Goal: Transaction & Acquisition: Subscribe to service/newsletter

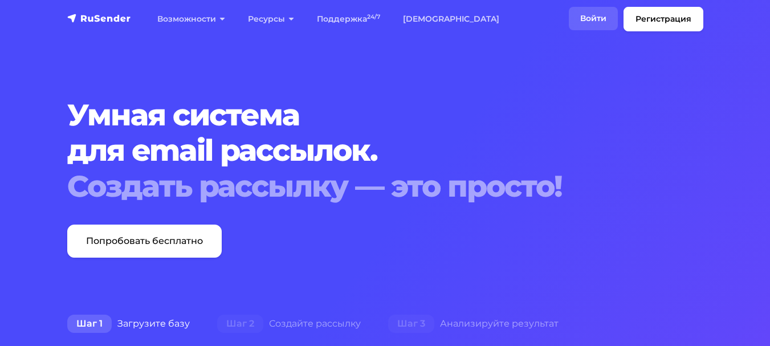
click at [594, 23] on link "Войти" at bounding box center [593, 18] width 49 height 23
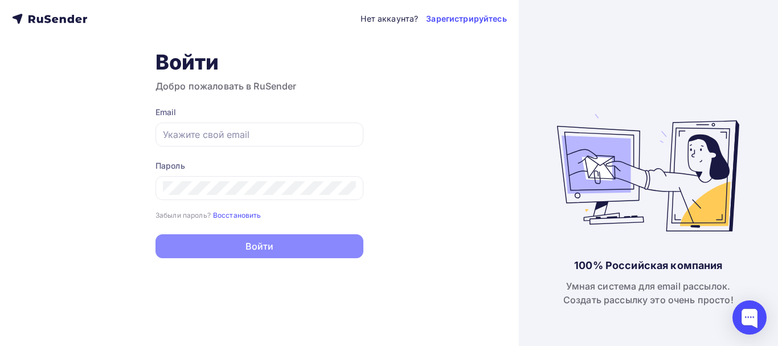
type input "[EMAIL_ADDRESS][DOMAIN_NAME]"
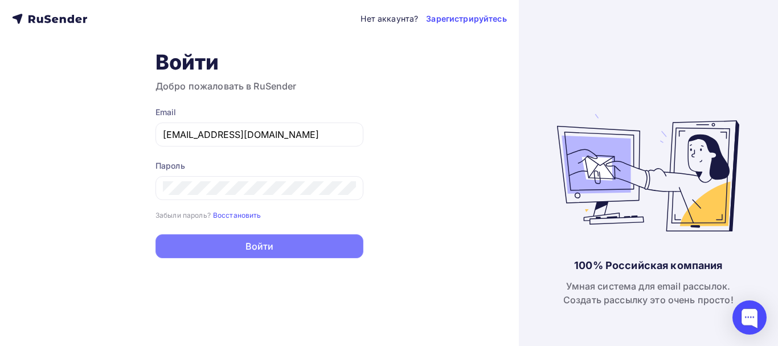
click at [258, 248] on button "Войти" at bounding box center [260, 246] width 208 height 24
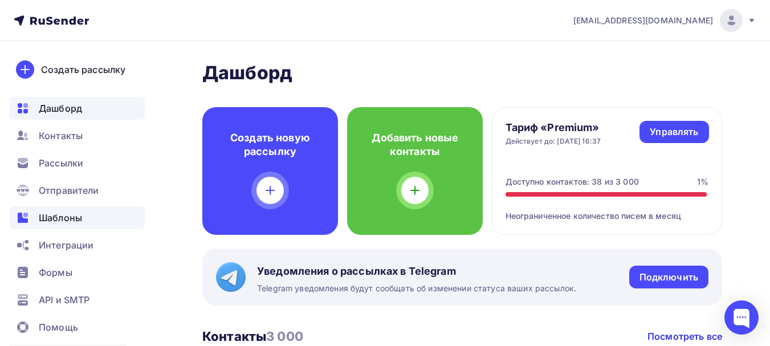
click at [71, 215] on span "Шаблоны" at bounding box center [60, 218] width 43 height 14
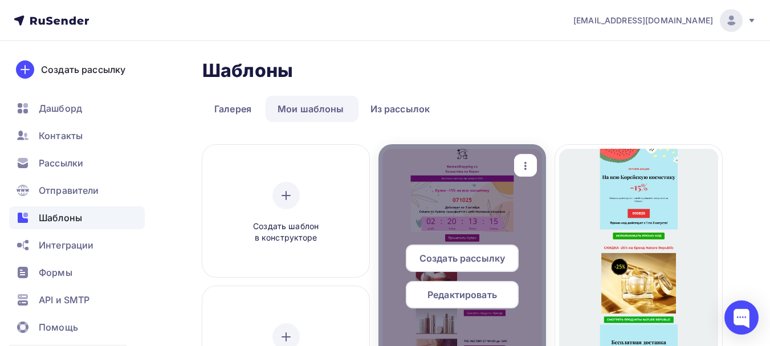
click at [463, 256] on span "Создать рассылку" at bounding box center [461, 258] width 85 height 14
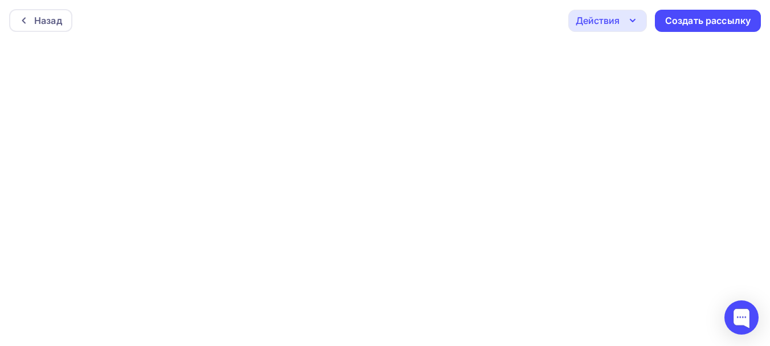
scroll to position [3, 0]
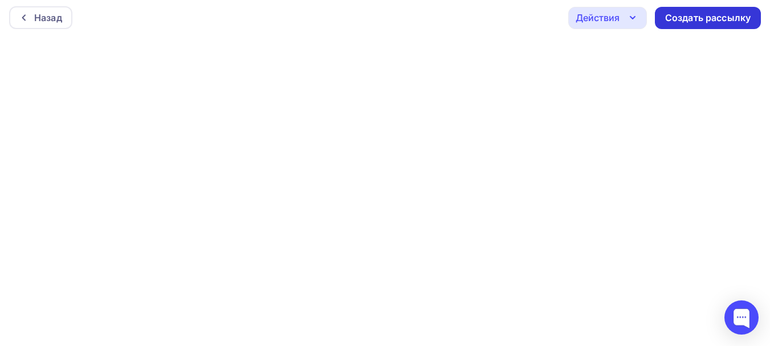
click at [682, 18] on div "Создать рассылку" at bounding box center [707, 17] width 85 height 13
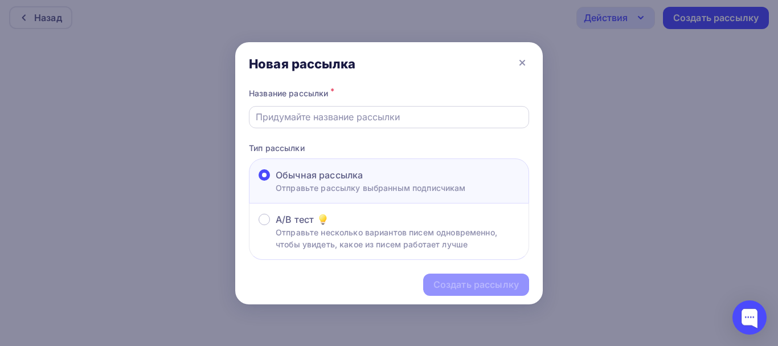
click at [483, 128] on div at bounding box center [389, 117] width 280 height 22
click at [476, 120] on input "text" at bounding box center [389, 117] width 267 height 14
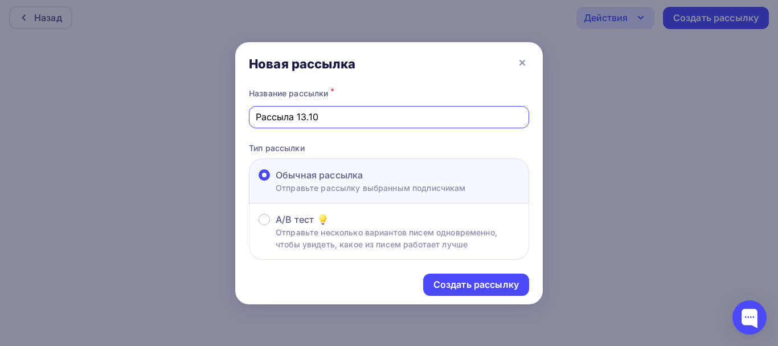
click at [286, 122] on input "Рассыла 13.10" at bounding box center [389, 117] width 267 height 14
click at [291, 120] on input "Рассыла 13.10" at bounding box center [389, 117] width 267 height 14
type input "Рассылка 13.10"
click at [460, 281] on div "Создать рассылку" at bounding box center [476, 284] width 85 height 13
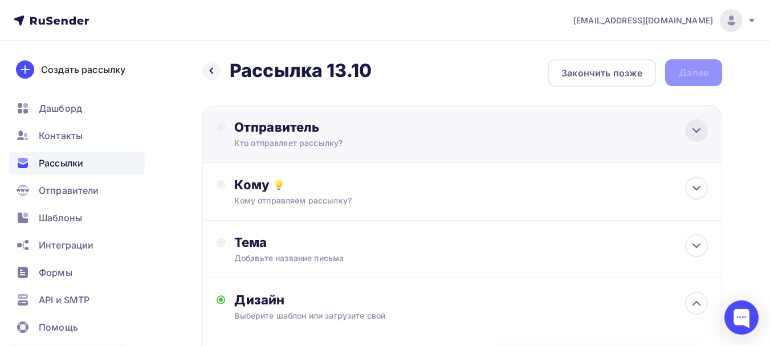
click at [694, 134] on icon at bounding box center [697, 131] width 14 height 14
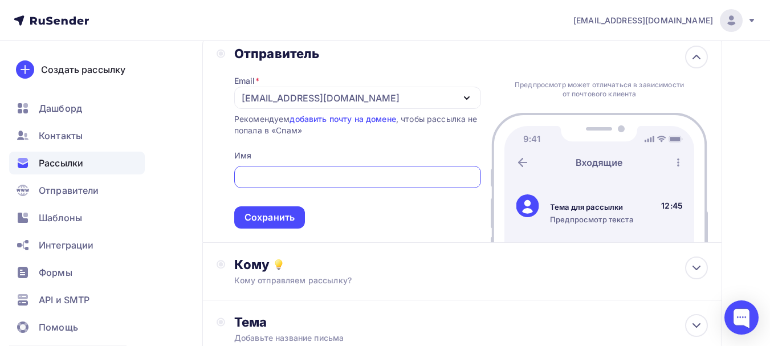
scroll to position [95, 0]
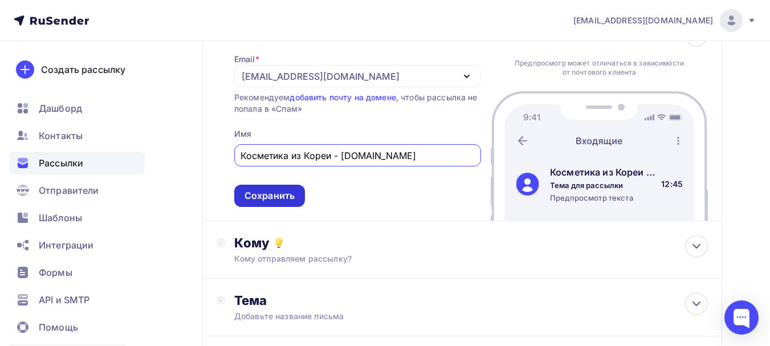
type input "Косметика из Кореи - [DOMAIN_NAME]"
click at [273, 191] on div "Сохранить" at bounding box center [269, 195] width 50 height 13
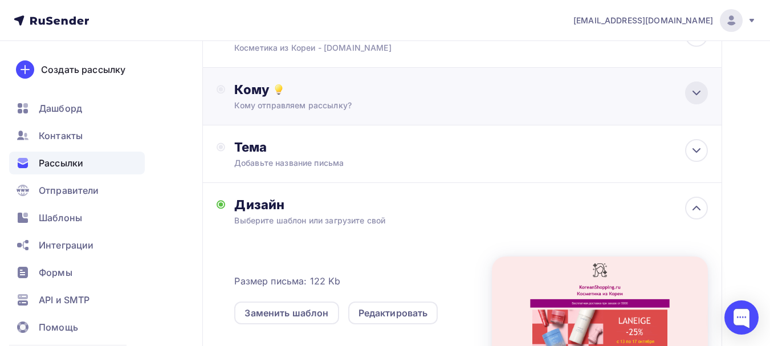
click at [699, 91] on icon at bounding box center [697, 93] width 14 height 14
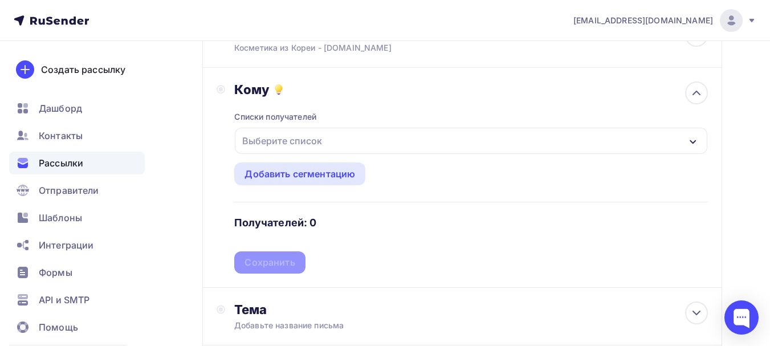
click at [385, 137] on div "Выберите список" at bounding box center [471, 141] width 472 height 26
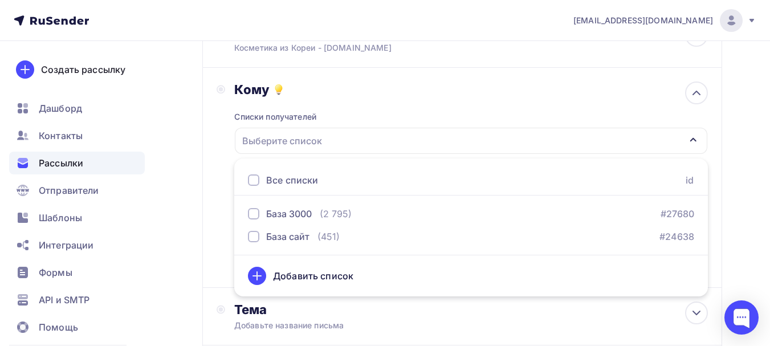
click at [258, 176] on div at bounding box center [253, 179] width 11 height 11
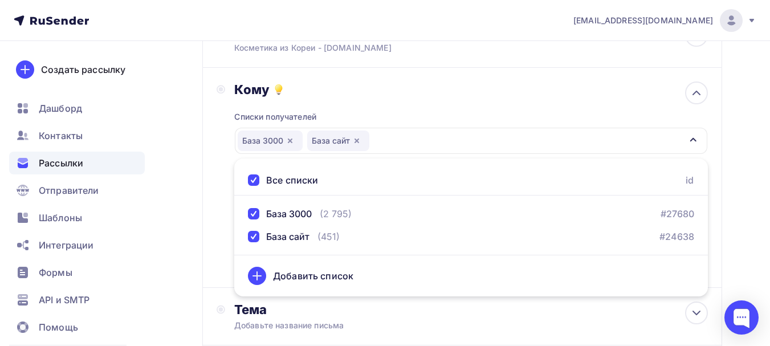
click at [496, 136] on div "База 3000 База сайт" at bounding box center [471, 141] width 472 height 26
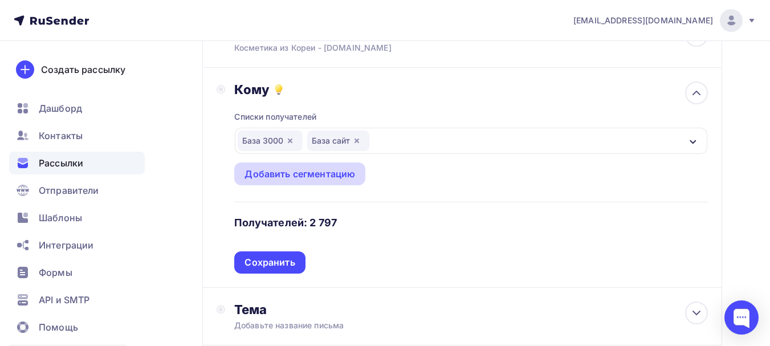
click at [313, 172] on div "Добавить сегментацию" at bounding box center [299, 174] width 111 height 14
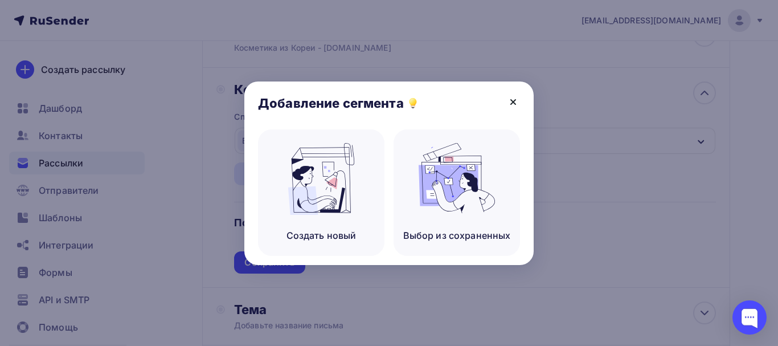
click at [515, 102] on icon at bounding box center [514, 102] width 14 height 14
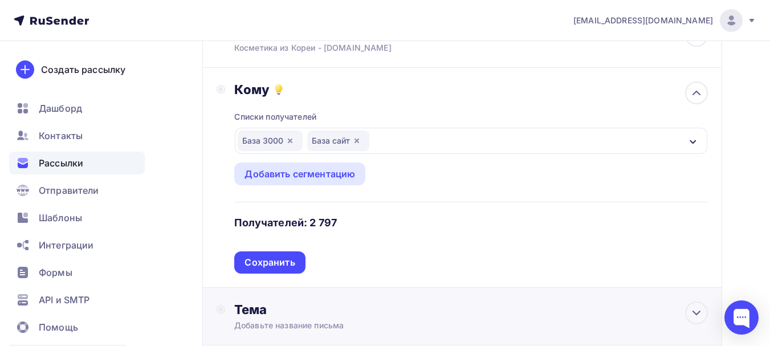
click at [272, 262] on div "Сохранить" at bounding box center [269, 262] width 50 height 13
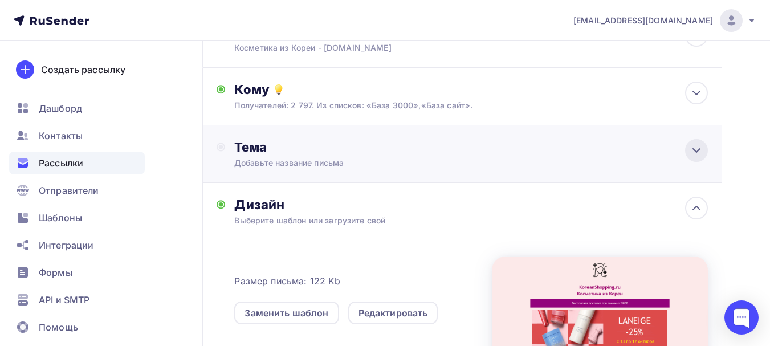
click at [691, 149] on icon at bounding box center [697, 151] width 14 height 14
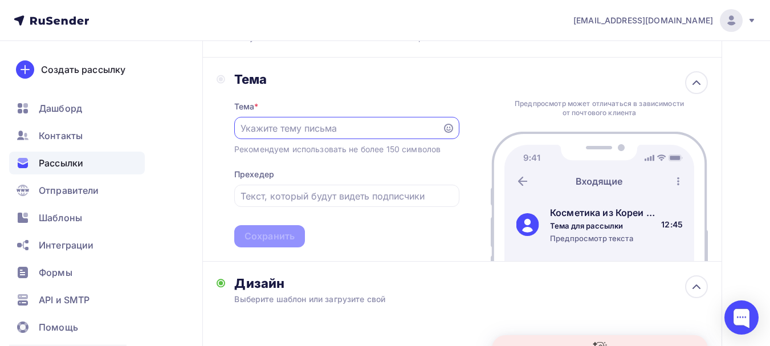
scroll to position [190, 0]
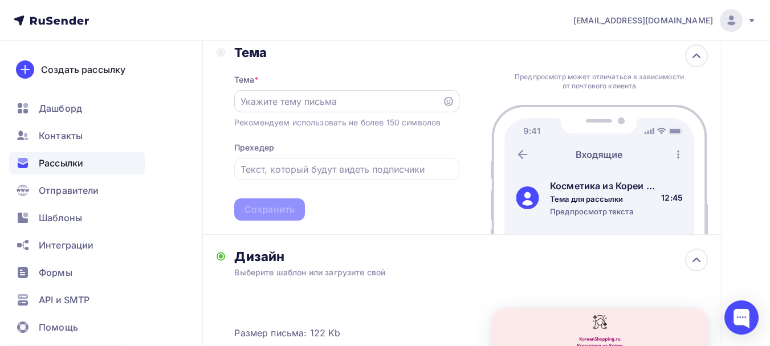
click at [450, 101] on icon at bounding box center [448, 101] width 9 height 9
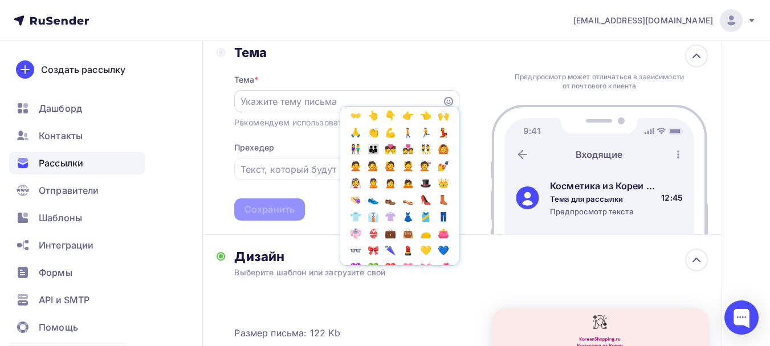
scroll to position [475, 0]
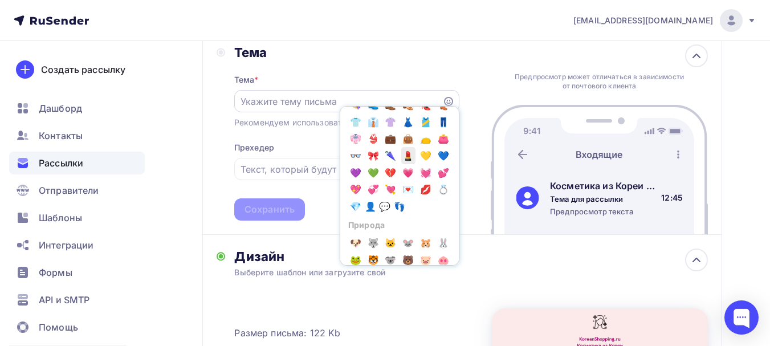
click at [401, 164] on span "💄" at bounding box center [408, 155] width 15 height 17
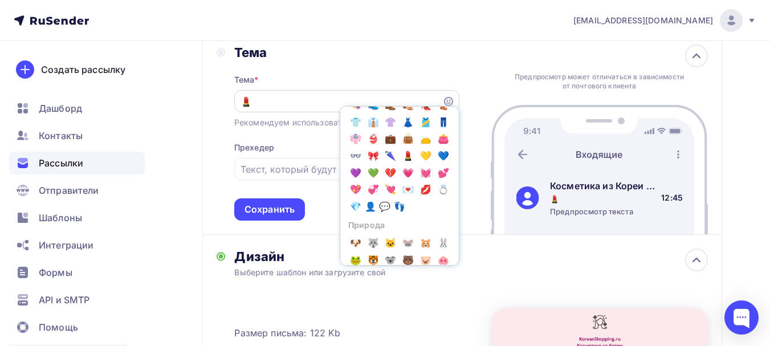
click at [266, 106] on input "💄" at bounding box center [338, 102] width 195 height 14
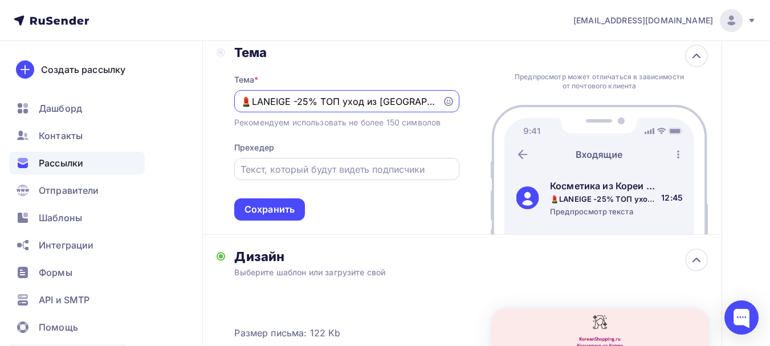
type input "💄LANEIGE -25% ТОП уход из [GEOGRAPHIC_DATA]!"
click at [304, 177] on div at bounding box center [346, 169] width 225 height 22
click at [319, 169] on input "text" at bounding box center [347, 169] width 212 height 14
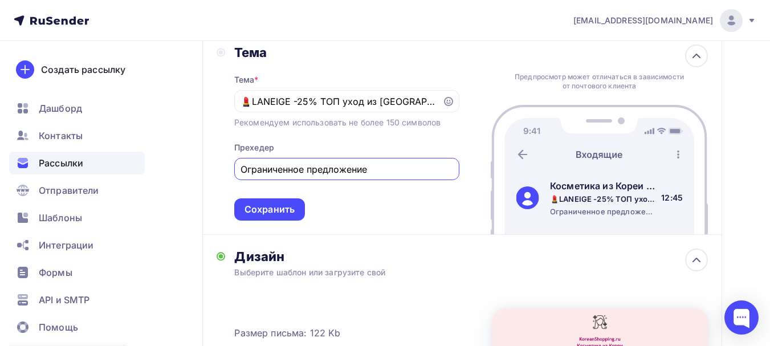
type input "Ограниченное предложение"
click at [441, 206] on div "Тема * 💄LANEIGE -25% ТОП уход из [GEOGRAPHIC_DATA]! Рекомендуем использовать не…" at bounding box center [346, 140] width 225 height 160
drag, startPoint x: 413, startPoint y: 100, endPoint x: 195, endPoint y: 93, distance: 218.4
click at [195, 93] on div "Назад Рассылка 13.10 Рассылка 13.10 Закончить позже Далее Отправитель Косметика…" at bounding box center [385, 234] width 770 height 767
click at [463, 140] on div "Тема Тема * 💄LANEIGE -25% ТОП уход из [GEOGRAPHIC_DATA]! Рекомендуем использова…" at bounding box center [462, 133] width 520 height 204
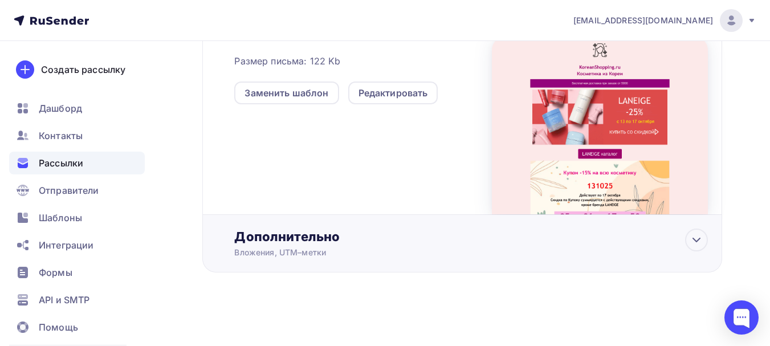
scroll to position [177, 0]
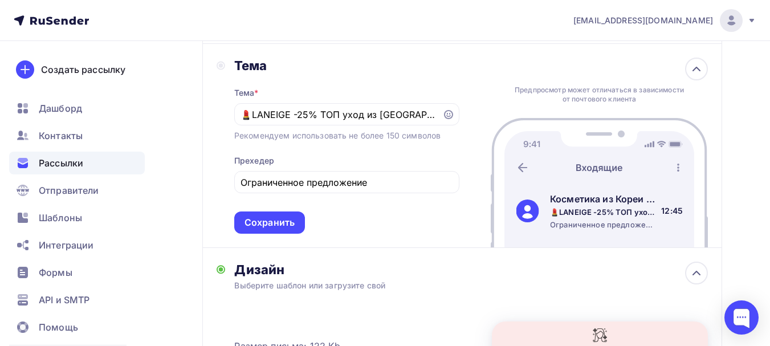
click at [434, 227] on div "Тема * 💄LANEIGE -25% ТОП уход из [GEOGRAPHIC_DATA]! Рекомендуем использовать не…" at bounding box center [346, 154] width 225 height 160
click at [282, 221] on div "Сохранить" at bounding box center [269, 222] width 50 height 13
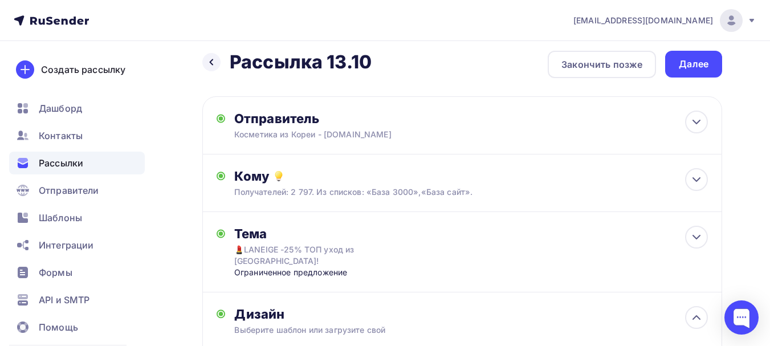
scroll to position [0, 0]
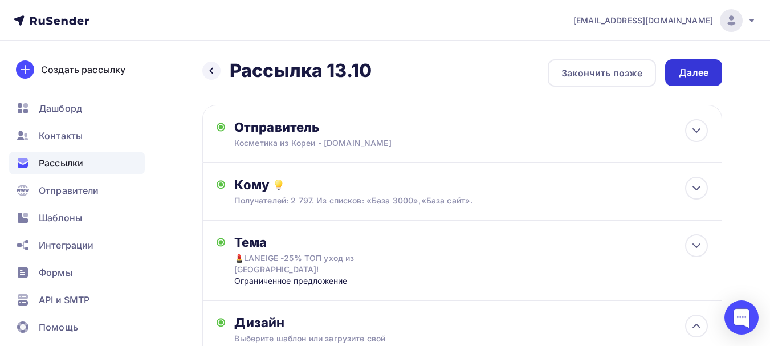
click at [692, 81] on div "Далее" at bounding box center [693, 72] width 57 height 27
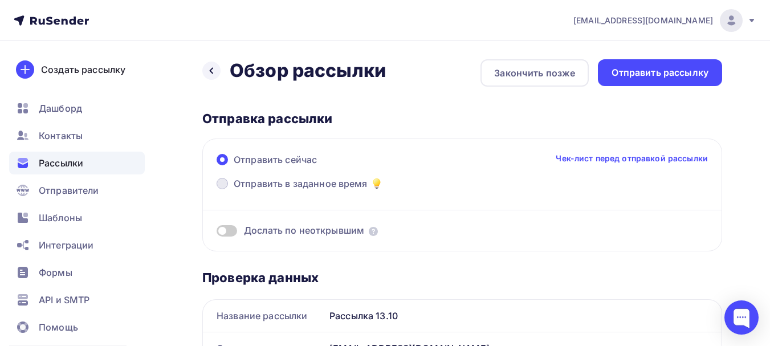
click at [270, 181] on span "Отправить в заданное время" at bounding box center [301, 184] width 134 height 14
click at [234, 190] on input "Отправить в заданное время" at bounding box center [234, 190] width 0 height 0
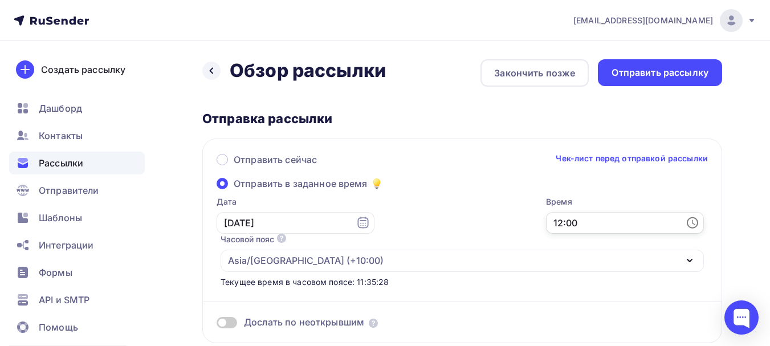
click at [546, 221] on input "12:00" at bounding box center [625, 223] width 158 height 22
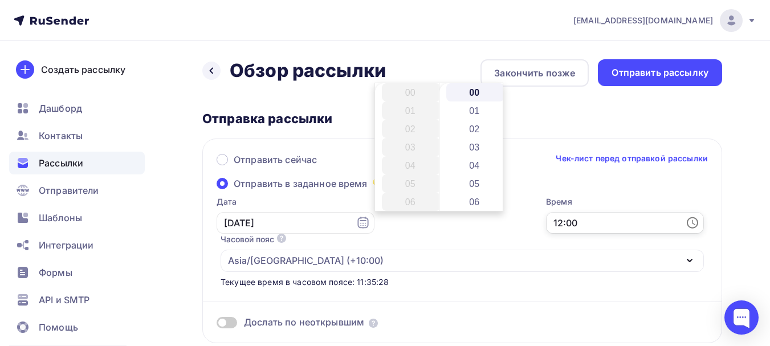
scroll to position [219, 0]
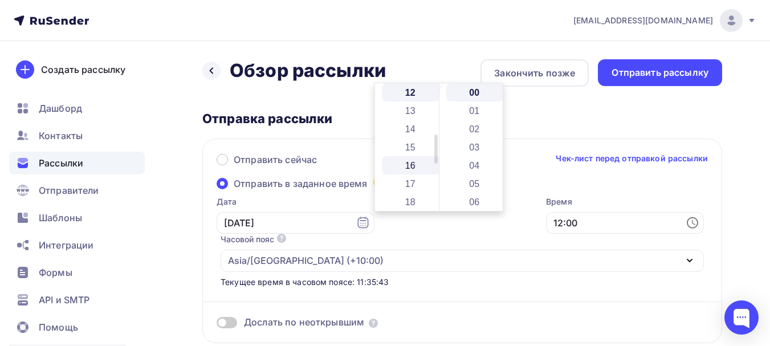
click at [415, 164] on li "16" at bounding box center [411, 165] width 59 height 18
click at [475, 161] on li "30" at bounding box center [475, 165] width 59 height 18
type input "16:30"
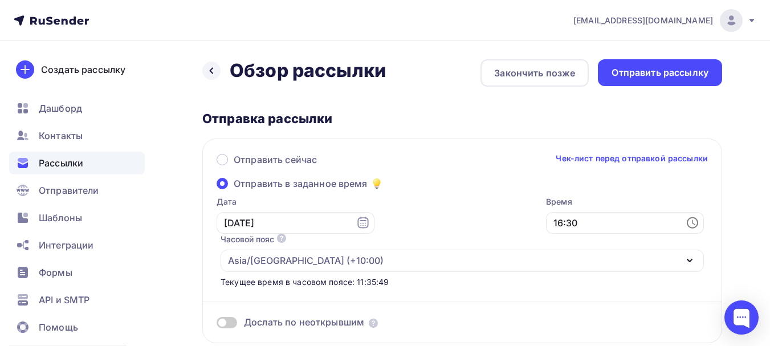
click at [454, 288] on div "Дослать по неоткрывшим" at bounding box center [462, 308] width 491 height 41
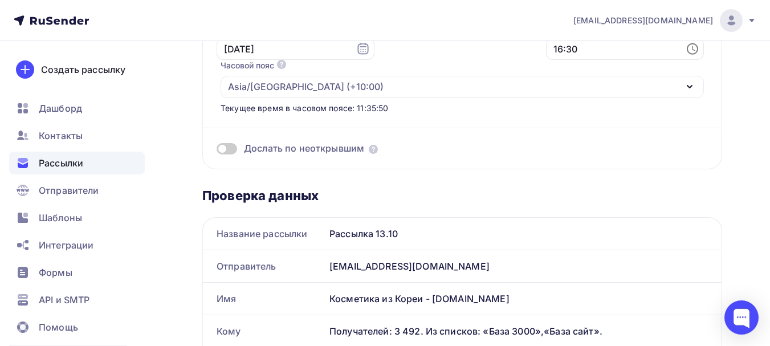
scroll to position [190, 0]
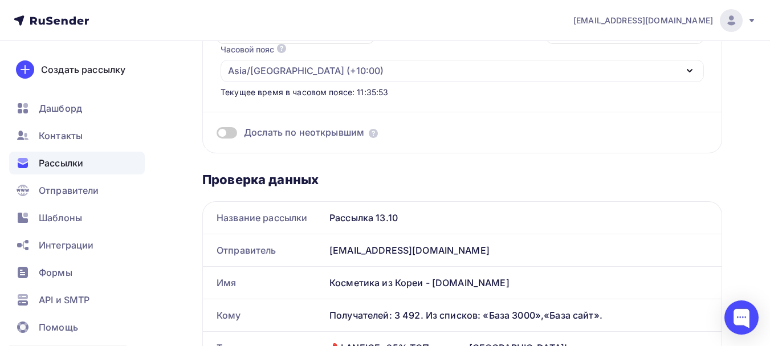
click at [222, 127] on span at bounding box center [227, 132] width 21 height 11
click at [217, 134] on input "checkbox" at bounding box center [217, 134] width 0 height 0
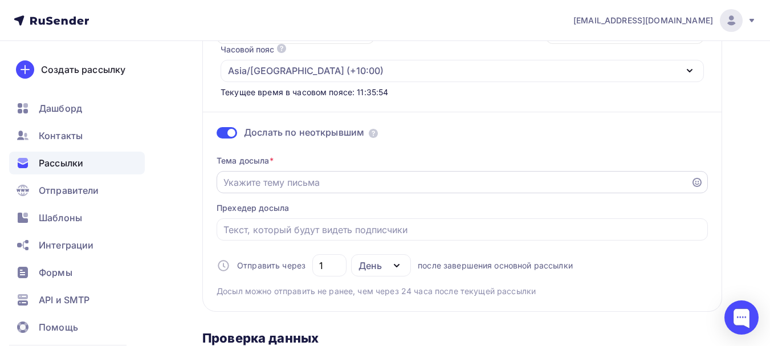
click at [331, 176] on input "Отправить в заданное время" at bounding box center [453, 183] width 461 height 14
paste input "💄LANEIGE -25% ТОП уход из [GEOGRAPHIC_DATA]!"
drag, startPoint x: 343, startPoint y: 145, endPoint x: 301, endPoint y: 144, distance: 41.6
click at [301, 176] on input "💄LANEIGE -25% ТОП уход из [GEOGRAPHIC_DATA]!" at bounding box center [453, 183] width 461 height 14
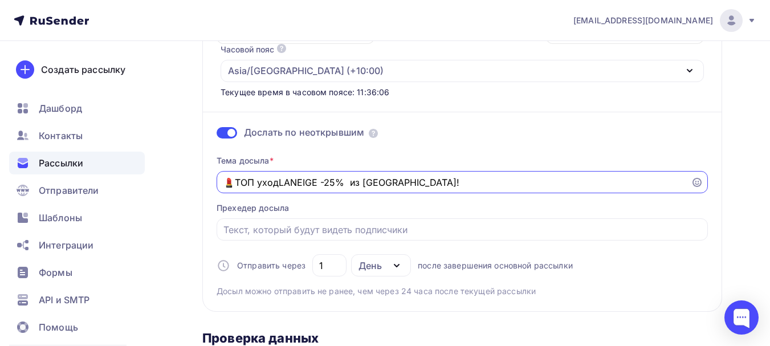
click at [282, 176] on input "💄ТОП уходLANEIGE -25% из [GEOGRAPHIC_DATA]!" at bounding box center [453, 183] width 461 height 14
click at [276, 176] on input "💄ТОП уходLANEIGE -25% из [GEOGRAPHIC_DATA]!" at bounding box center [453, 183] width 461 height 14
click at [348, 176] on input "💄ТОП уход LANEIGE -25% из [GEOGRAPHIC_DATA]!" at bounding box center [453, 183] width 461 height 14
type input "💄ТОП уход LANEIGE -25% из [GEOGRAPHIC_DATA]!"
click at [396, 168] on div "Тема досыла * 💄ТОП уход LANEIGE -25% из [GEOGRAPHIC_DATA]! Прехедер досыла Отпр…" at bounding box center [462, 221] width 491 height 151
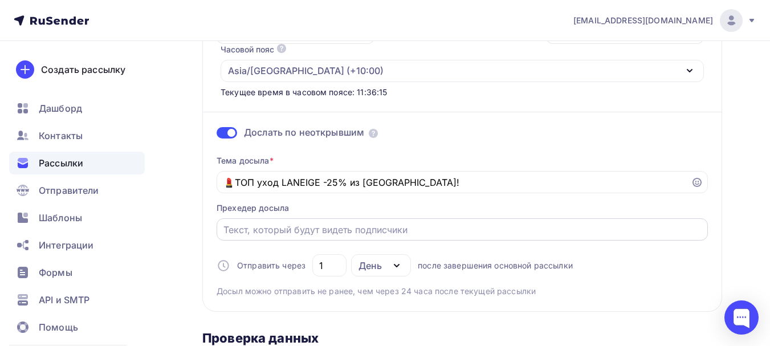
click at [379, 223] on input "Отправить в заданное время" at bounding box center [462, 230] width 478 height 14
type input "Скоро закончится!"
click at [447, 254] on div "Отправить через 1 День День Часы после завершения основной рассылки" at bounding box center [395, 265] width 356 height 22
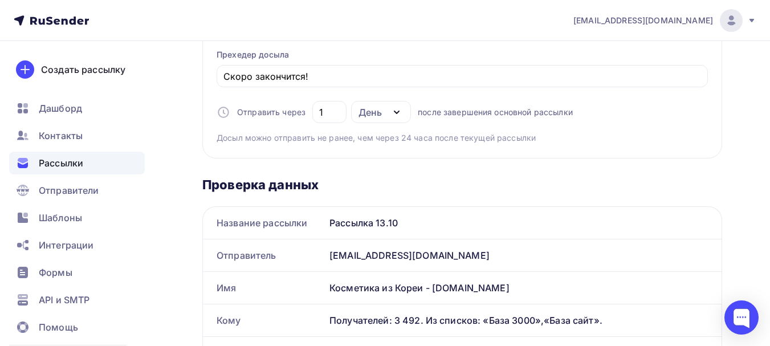
scroll to position [0, 0]
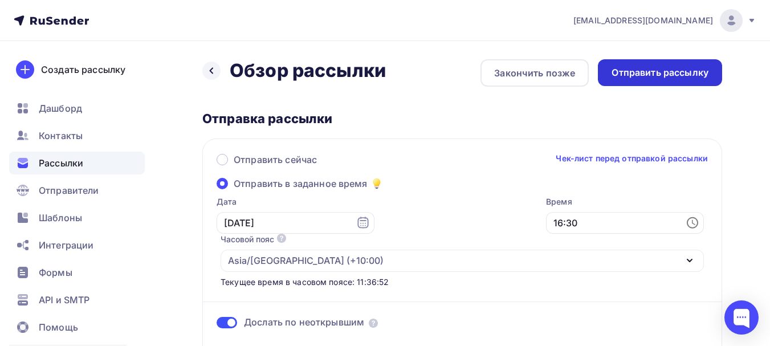
click at [648, 75] on div "Отправить рассылку" at bounding box center [660, 72] width 97 height 13
